Goal: Navigation & Orientation: Find specific page/section

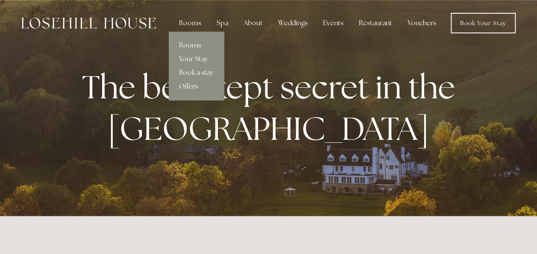
click at [198, 44] on link "Rooms" at bounding box center [196, 45] width 55 height 14
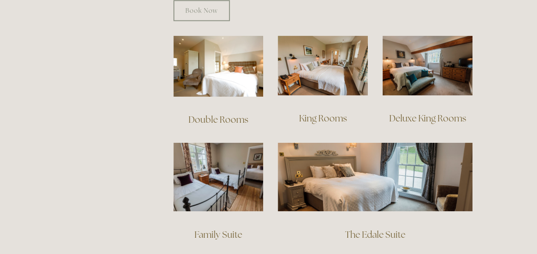
scroll to position [578, 0]
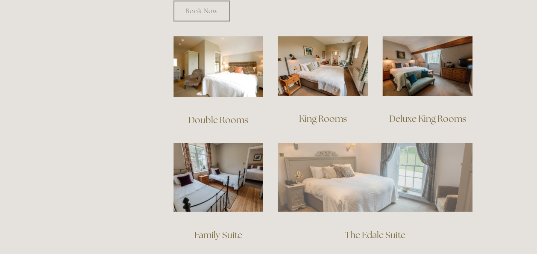
click at [362, 179] on img at bounding box center [375, 177] width 195 height 68
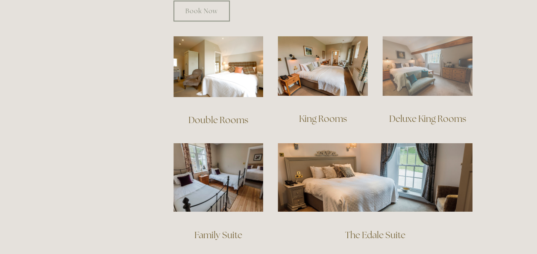
click at [432, 53] on img at bounding box center [427, 66] width 90 height 60
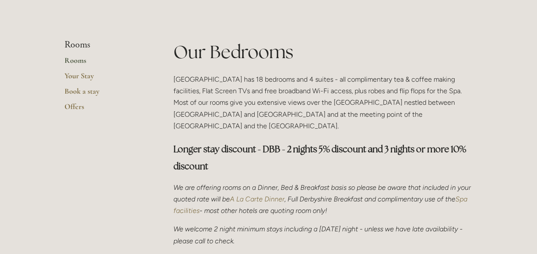
scroll to position [0, 0]
